Goal: Transaction & Acquisition: Purchase product/service

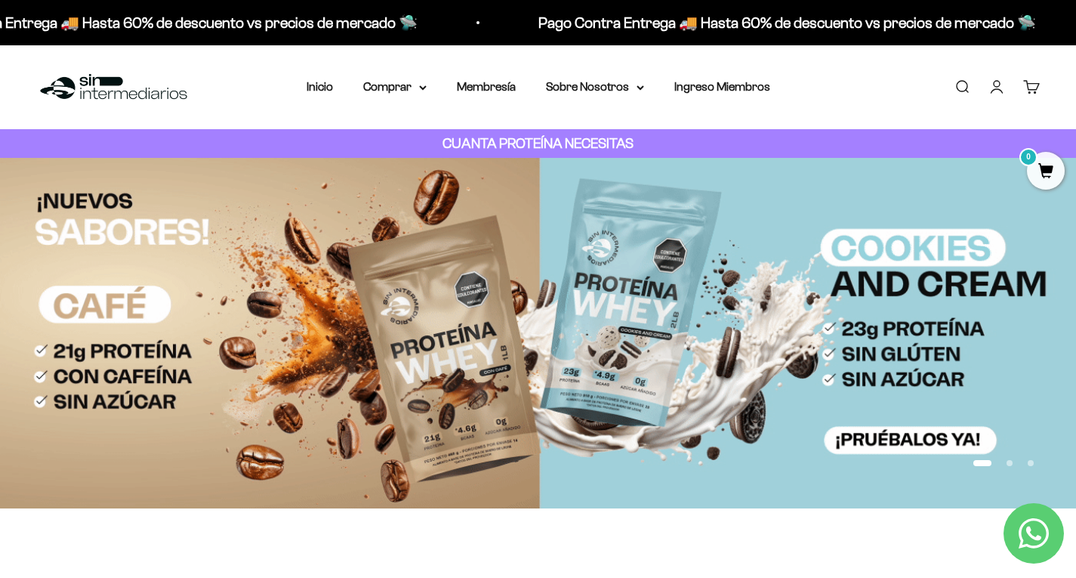
click at [996, 87] on link "Iniciar sesión" at bounding box center [997, 87] width 17 height 17
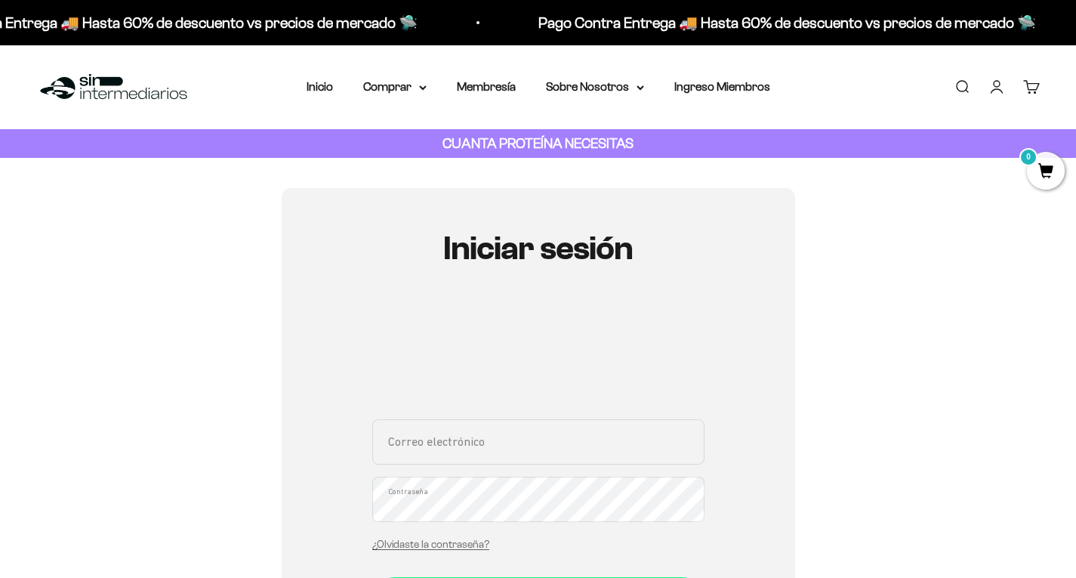
click at [434, 461] on input "Correo electrónico" at bounding box center [538, 441] width 332 height 45
type input "jcamiloprieto@unicolmayor.edu.co"
click at [608, 446] on input "jcamiloprieto@unicolmayor.edu.co" at bounding box center [538, 441] width 332 height 45
drag, startPoint x: 576, startPoint y: 452, endPoint x: 355, endPoint y: 477, distance: 222.6
click at [355, 477] on div "Iniciar sesión jcamiloprieto@unicolmayor.edu.co Correo electrónico Contraseña ¿…" at bounding box center [539, 479] width 514 height 583
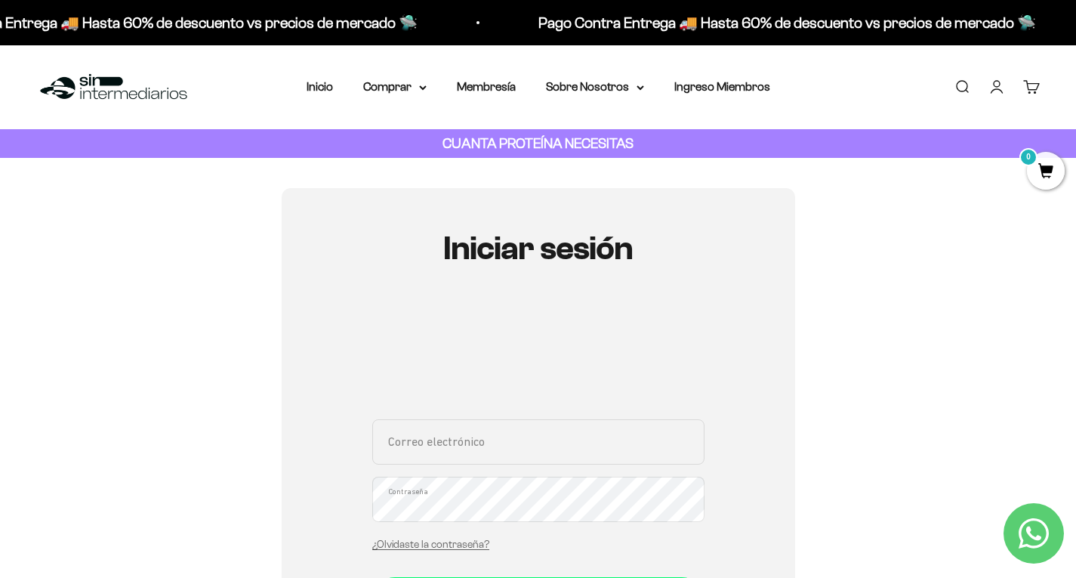
click at [418, 456] on input "Correo electrónico" at bounding box center [538, 441] width 332 height 45
click at [302, 85] on div "Menú Buscar Inicio Comprar Proteínas Ver Todos Whey Iso Vegan Pancakes Pre-Entr…" at bounding box center [538, 87] width 1076 height 84
click at [306, 86] on div "Menú Buscar Inicio Comprar Proteínas Ver Todos Whey Iso Vegan Pancakes Pre-Entr…" at bounding box center [538, 87] width 1076 height 84
click at [396, 82] on summary "Comprar" at bounding box center [394, 87] width 63 height 20
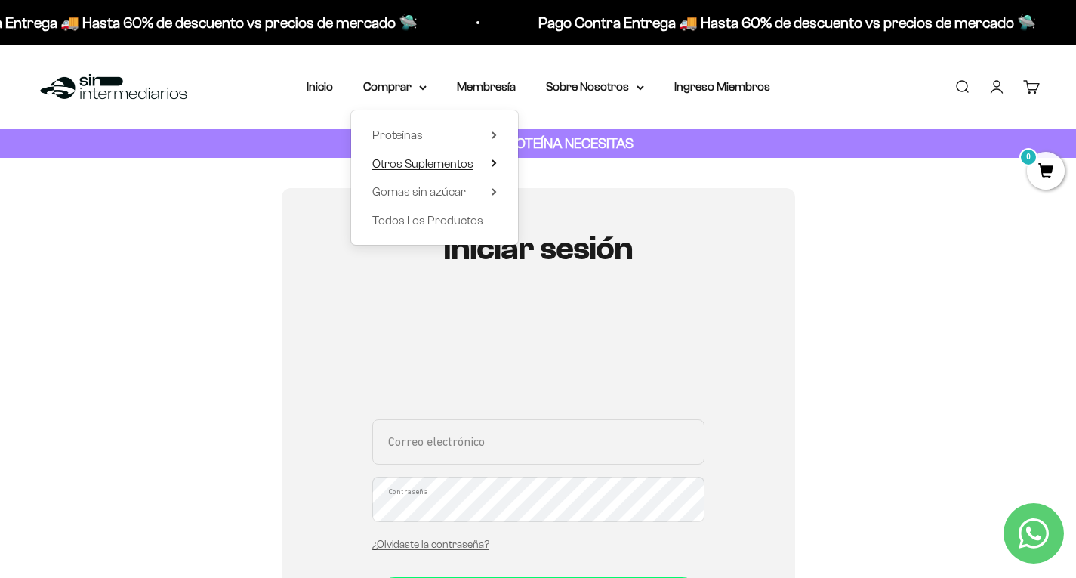
click at [437, 164] on span "Otros Suplementos" at bounding box center [422, 163] width 101 height 13
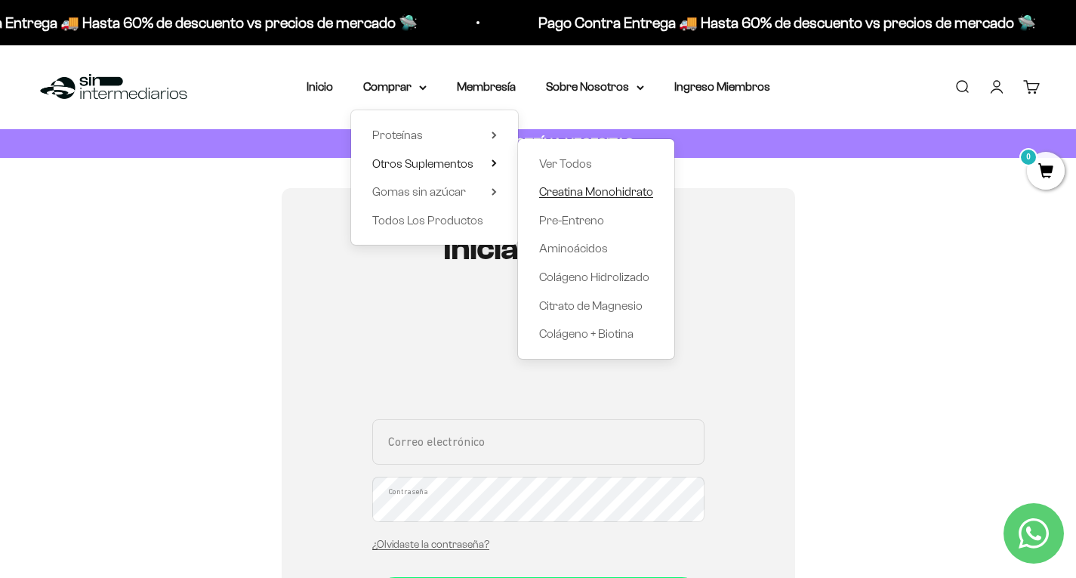
click at [553, 194] on span "Creatina Monohidrato" at bounding box center [596, 191] width 114 height 13
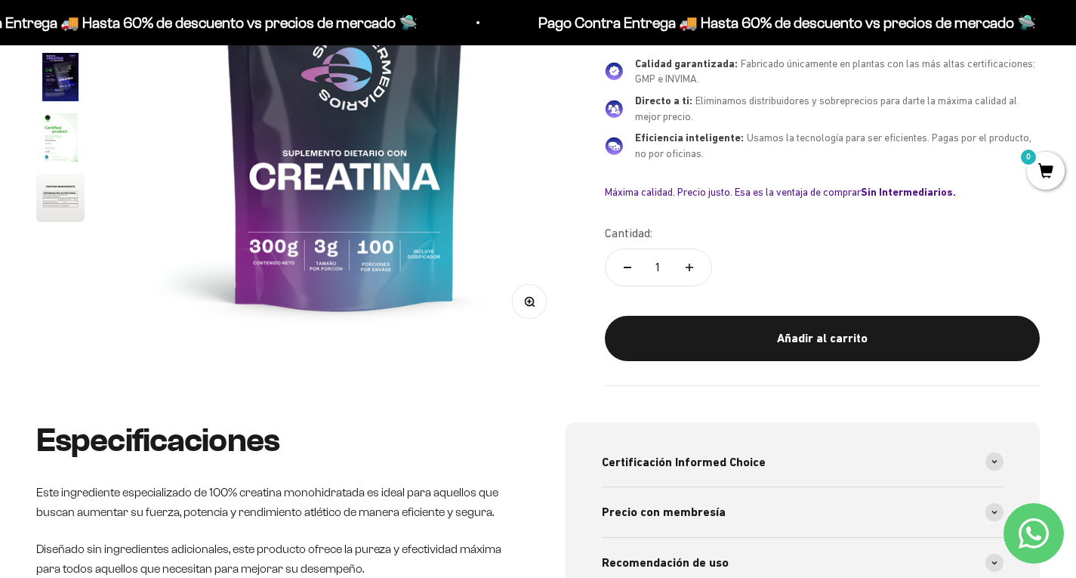
scroll to position [302, 0]
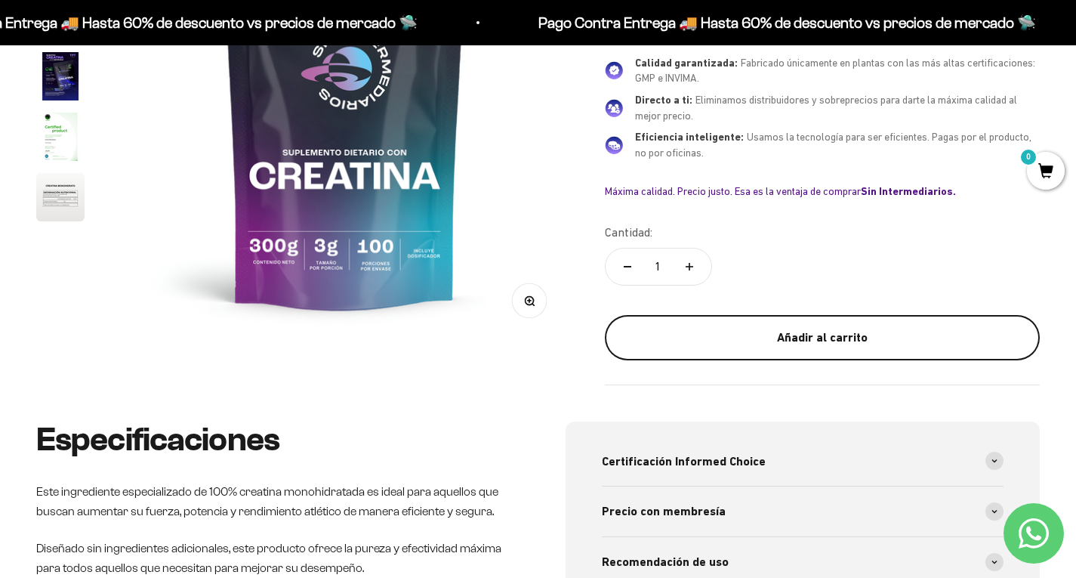
click at [733, 332] on div "Añadir al carrito" at bounding box center [822, 338] width 375 height 20
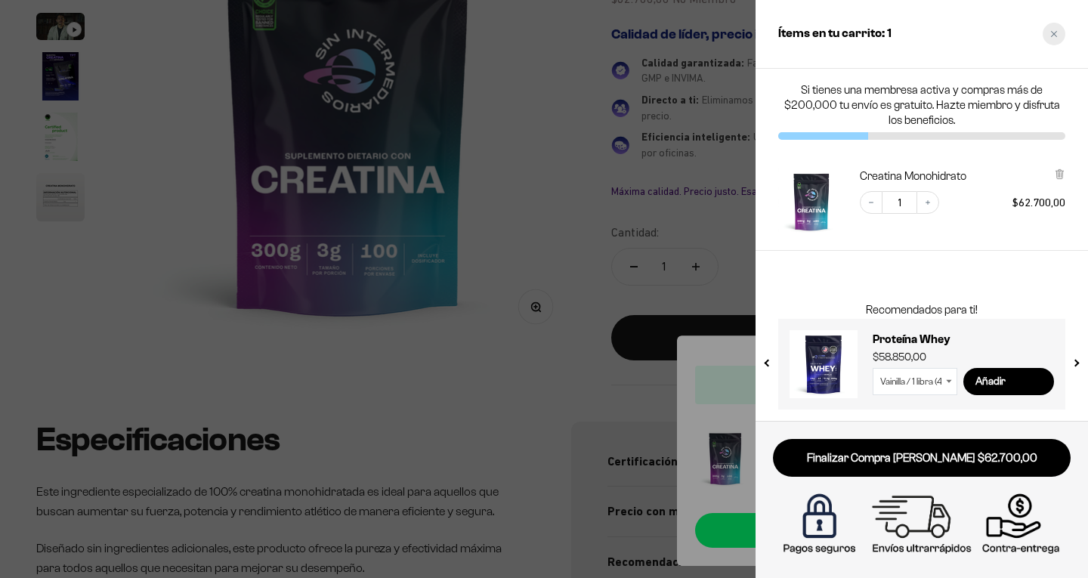
click at [1054, 26] on div "Close cart" at bounding box center [1053, 34] width 23 height 23
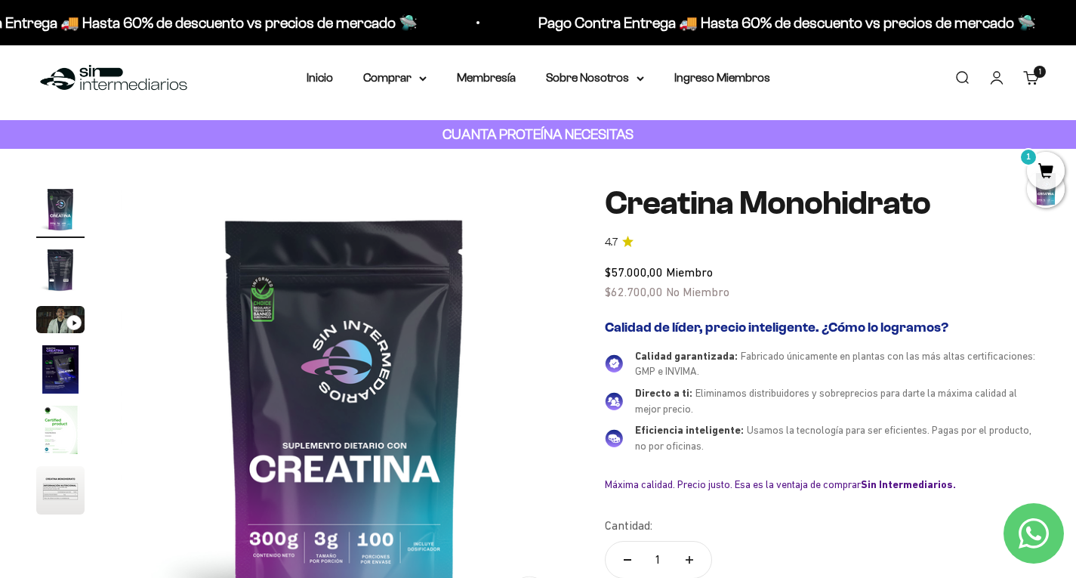
scroll to position [0, 0]
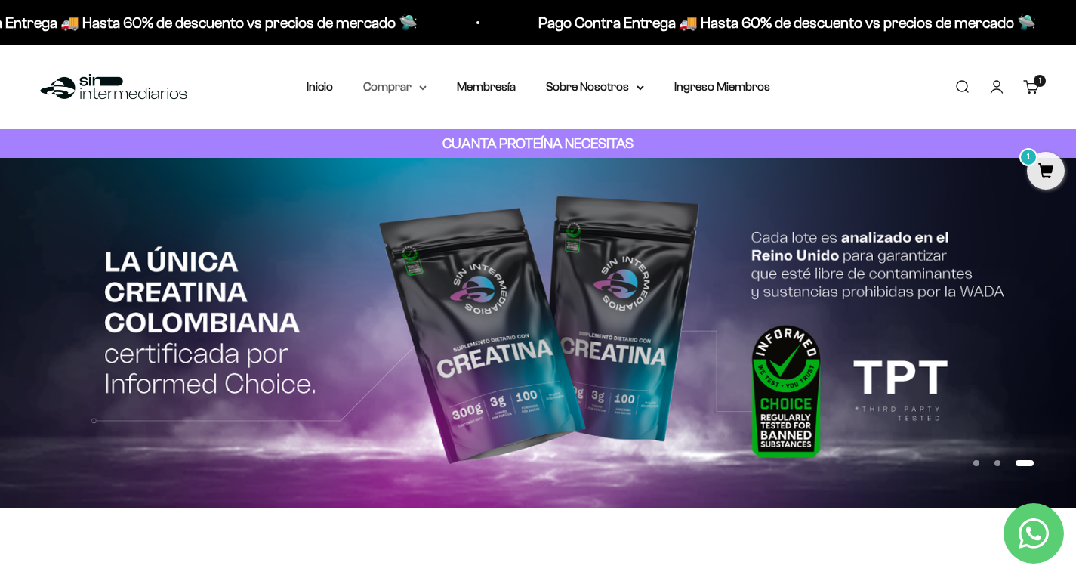
click at [406, 88] on summary "Comprar" at bounding box center [394, 87] width 63 height 20
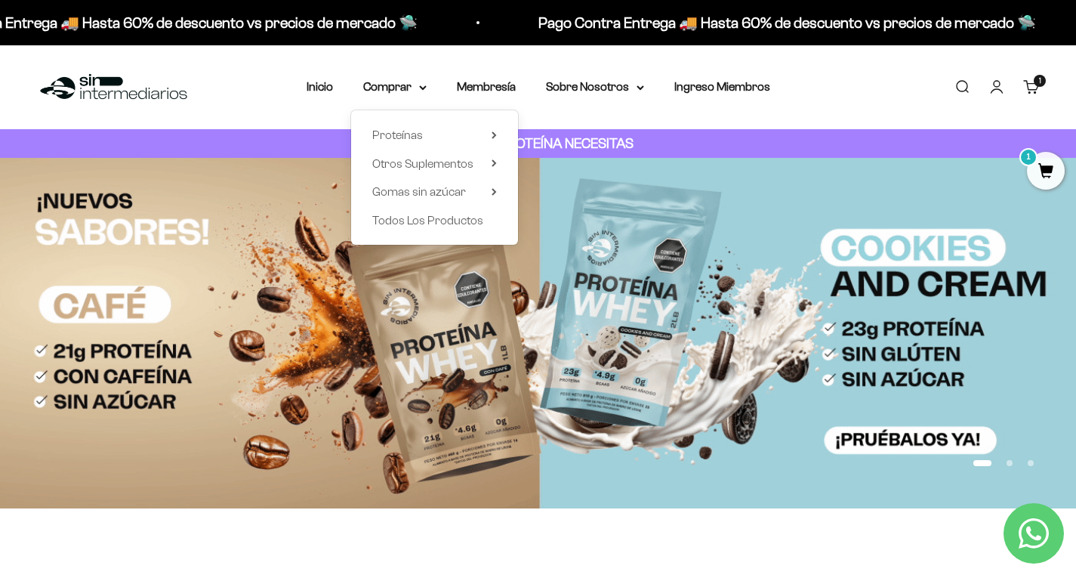
click at [498, 134] on div "Proteínas Ver Todos Whey Iso Vegan Shaker" at bounding box center [434, 177] width 167 height 134
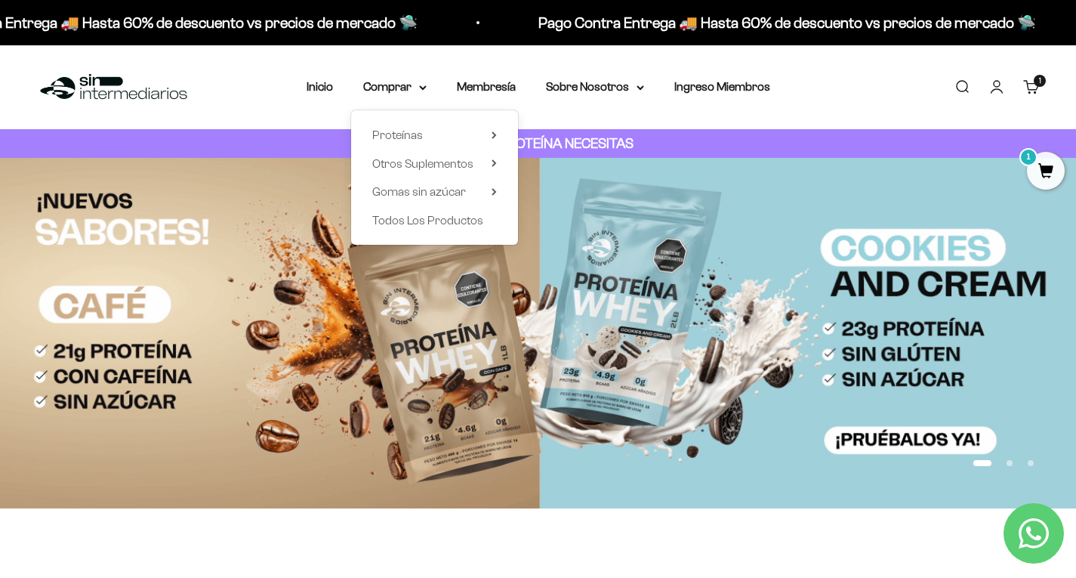
click at [729, 307] on img at bounding box center [538, 333] width 1076 height 350
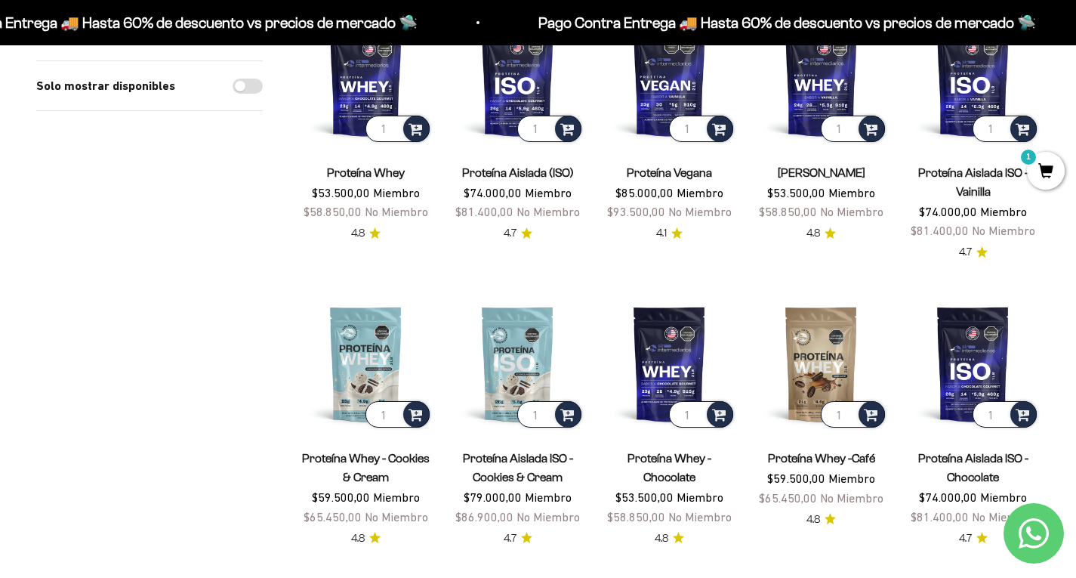
scroll to position [302, 0]
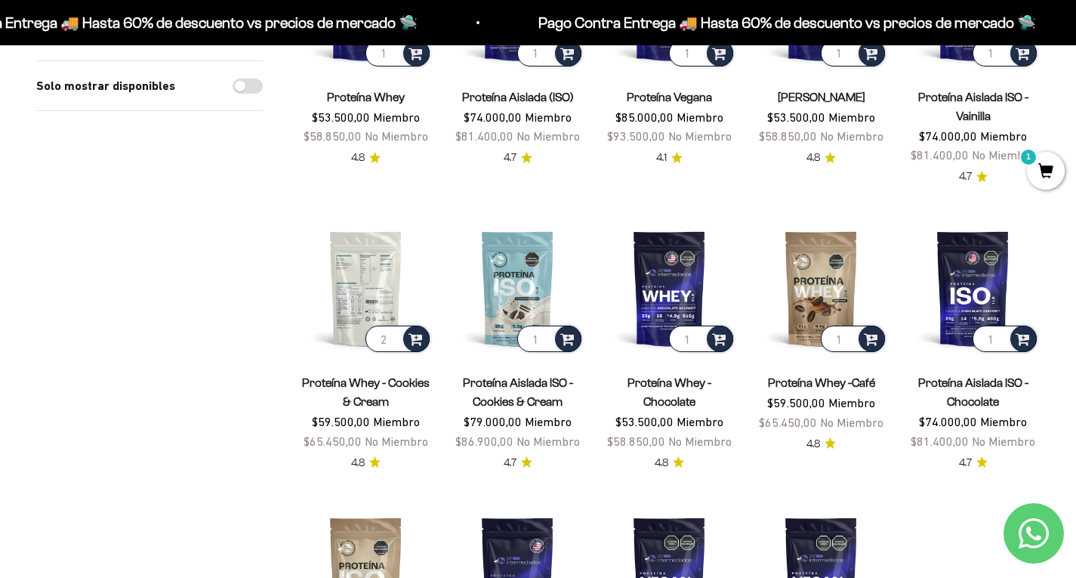
click at [390, 333] on input "2" at bounding box center [398, 339] width 64 height 26
type input "1"
click at [395, 344] on input "1" at bounding box center [398, 339] width 64 height 26
click at [418, 347] on div at bounding box center [416, 339] width 26 height 26
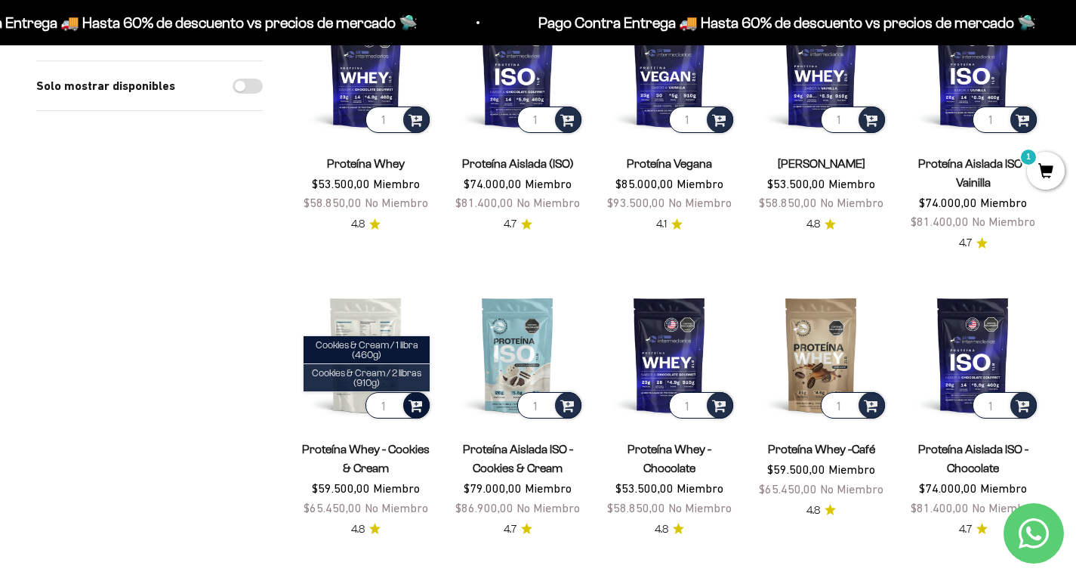
scroll to position [227, 0]
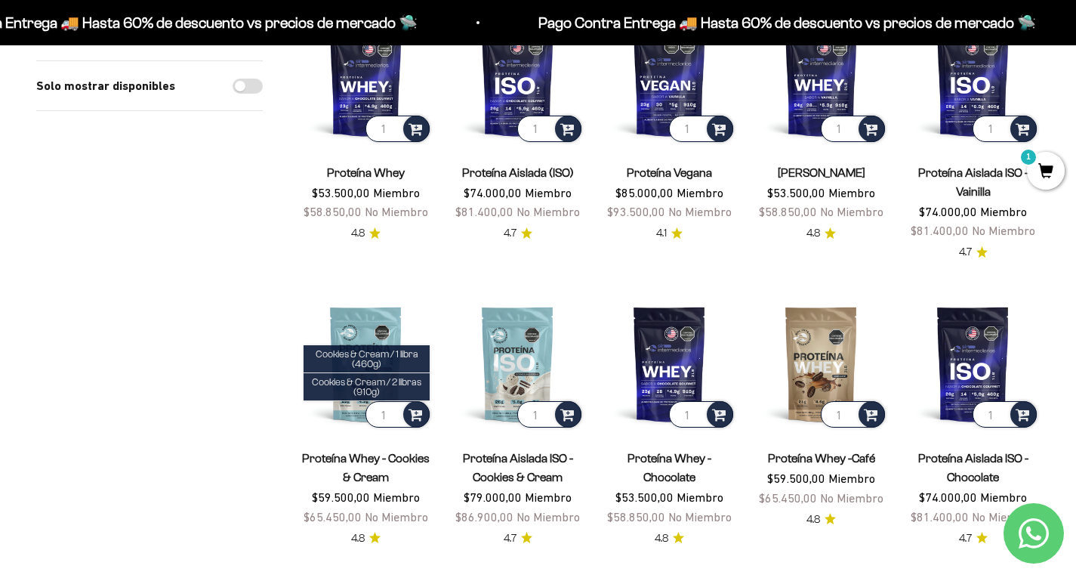
click at [625, 248] on product-card "1 Proteína Vegana $85.000,00 Miembro $93.500,00 No Miembro 4.1" at bounding box center [670, 136] width 134 height 250
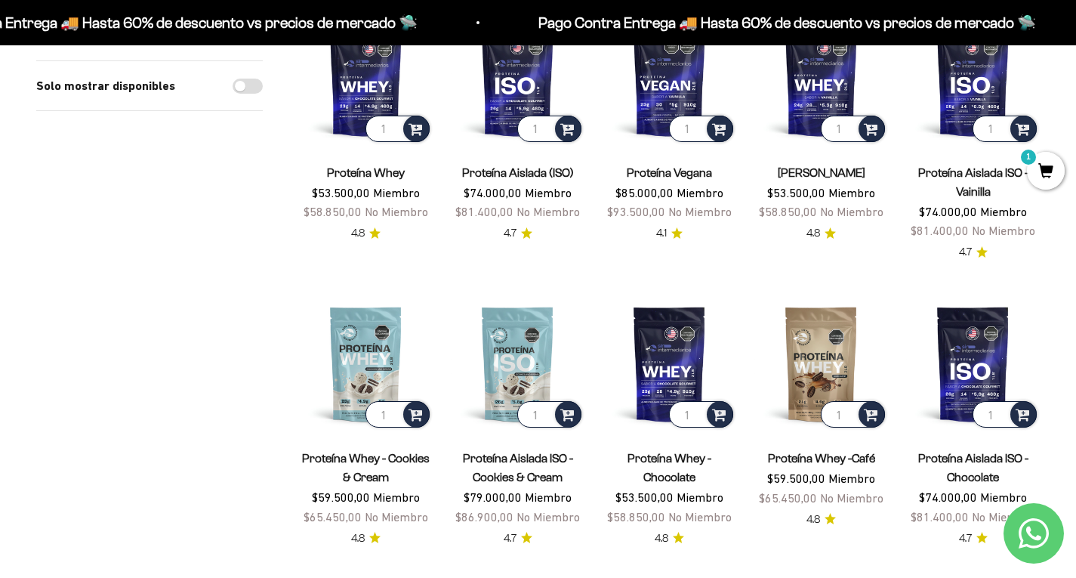
scroll to position [151, 0]
